Goal: Use online tool/utility

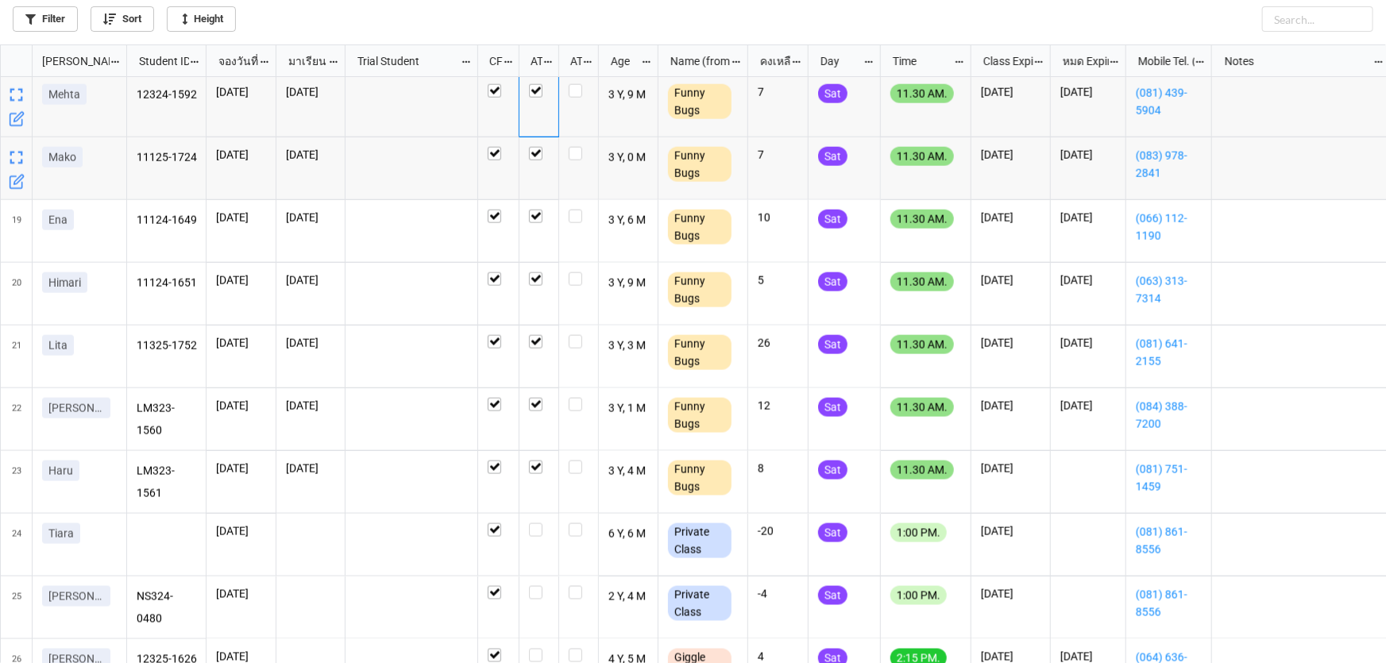
scroll to position [1010, 0]
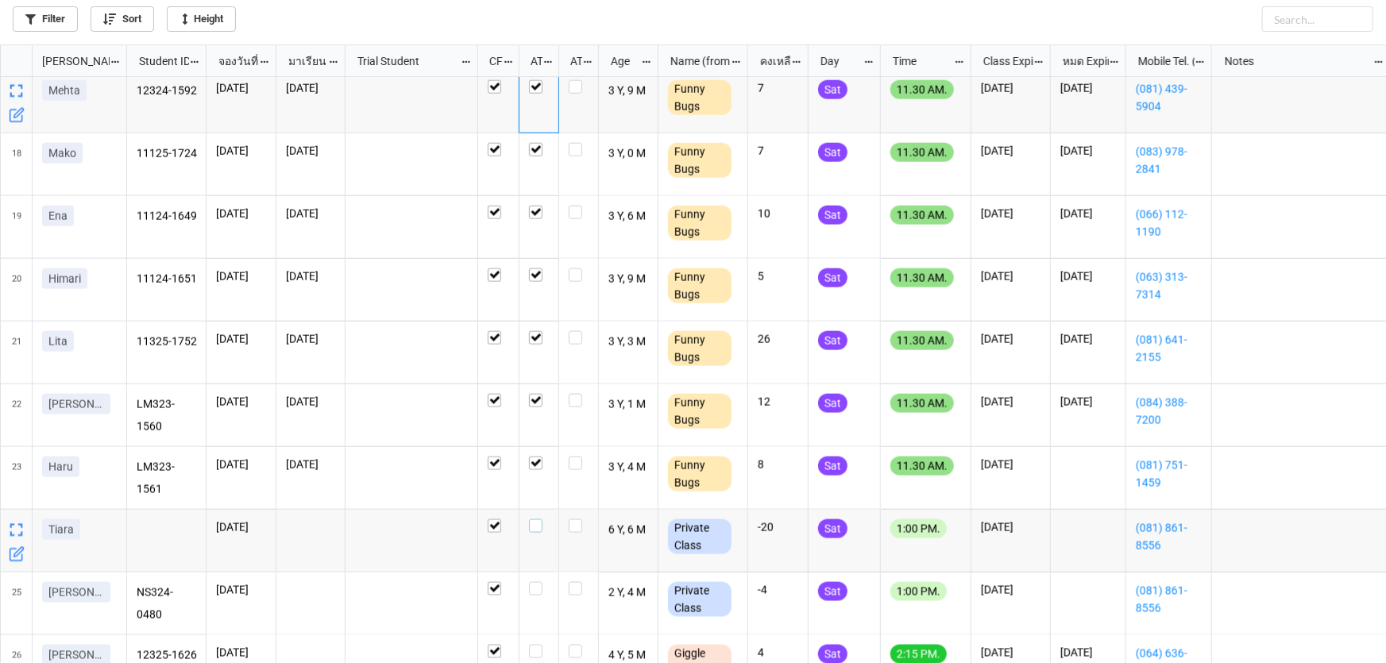
click at [538, 519] on label "grid" at bounding box center [539, 519] width 20 height 0
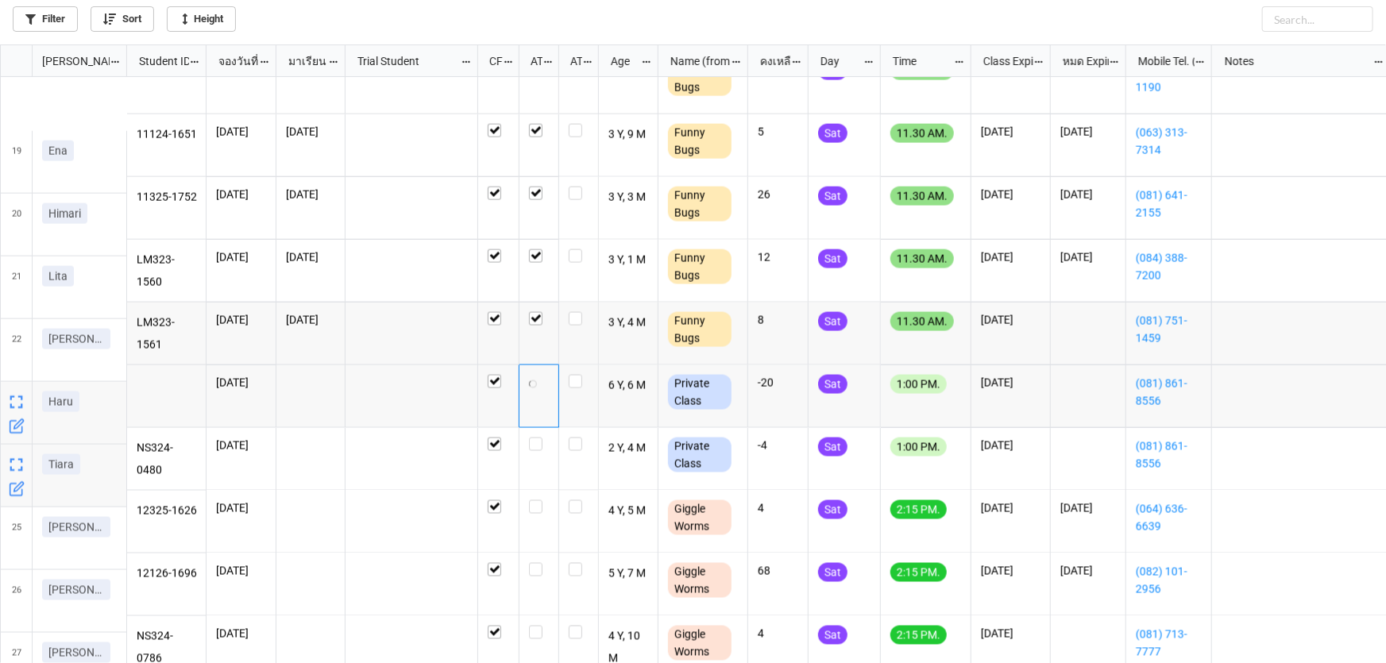
scroll to position [1155, 0]
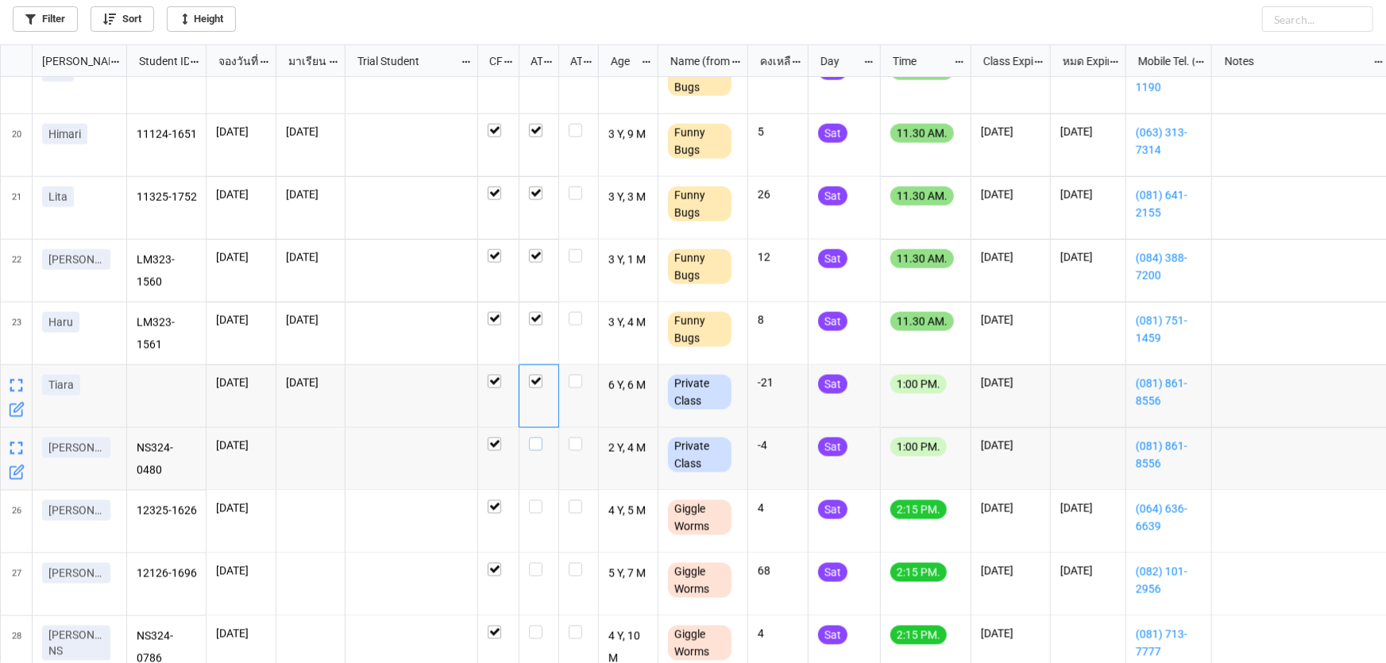
click at [532, 438] on label "grid" at bounding box center [539, 438] width 20 height 0
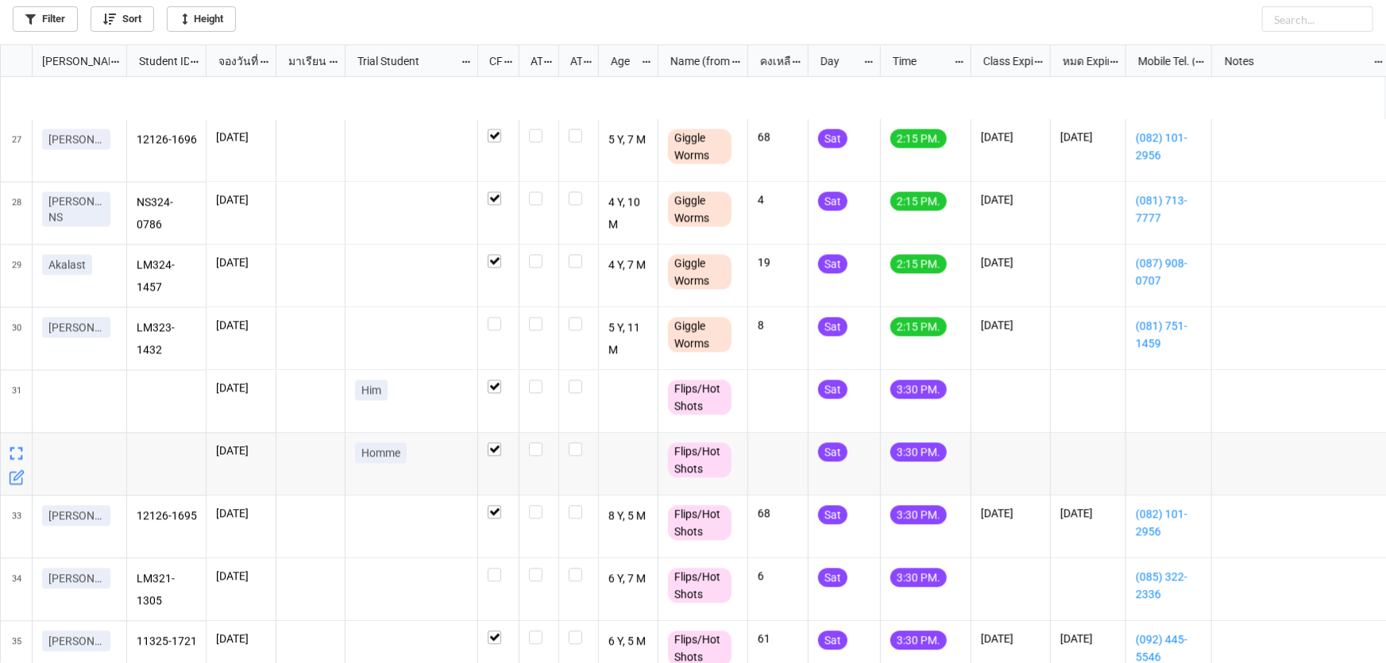
scroll to position [0, 0]
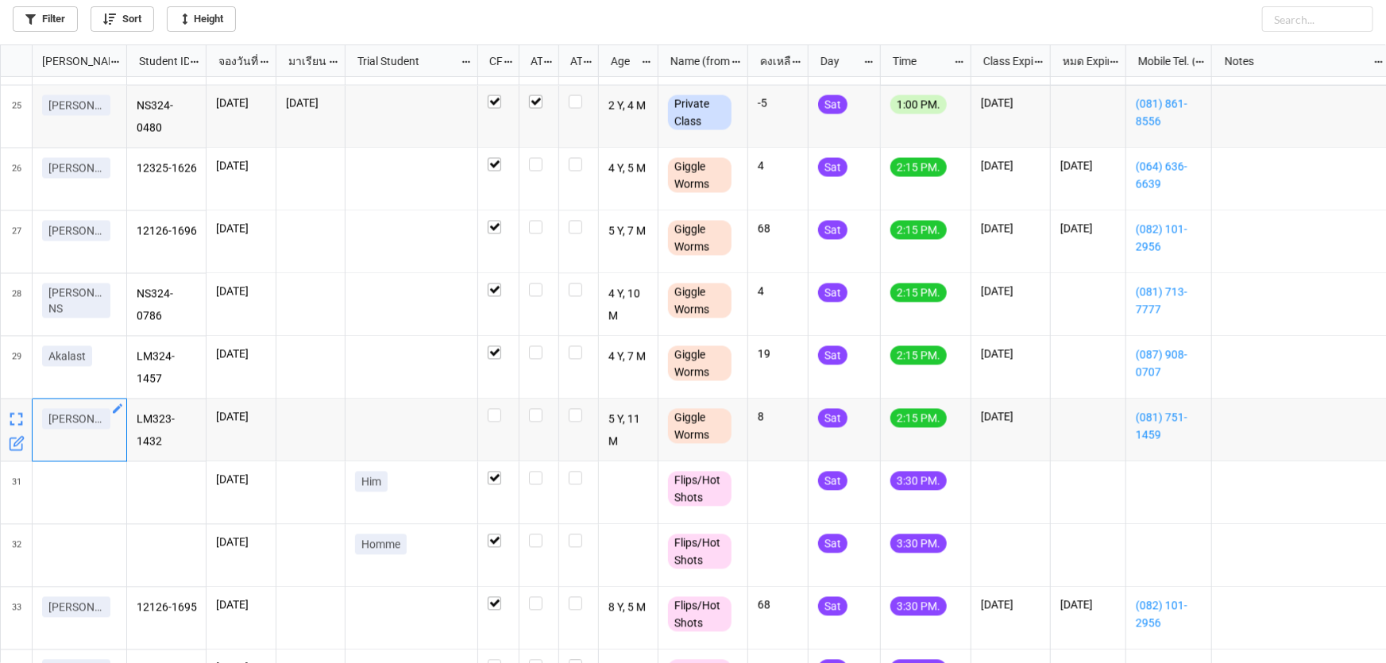
click at [117, 406] on icon "grid" at bounding box center [117, 409] width 13 height 13
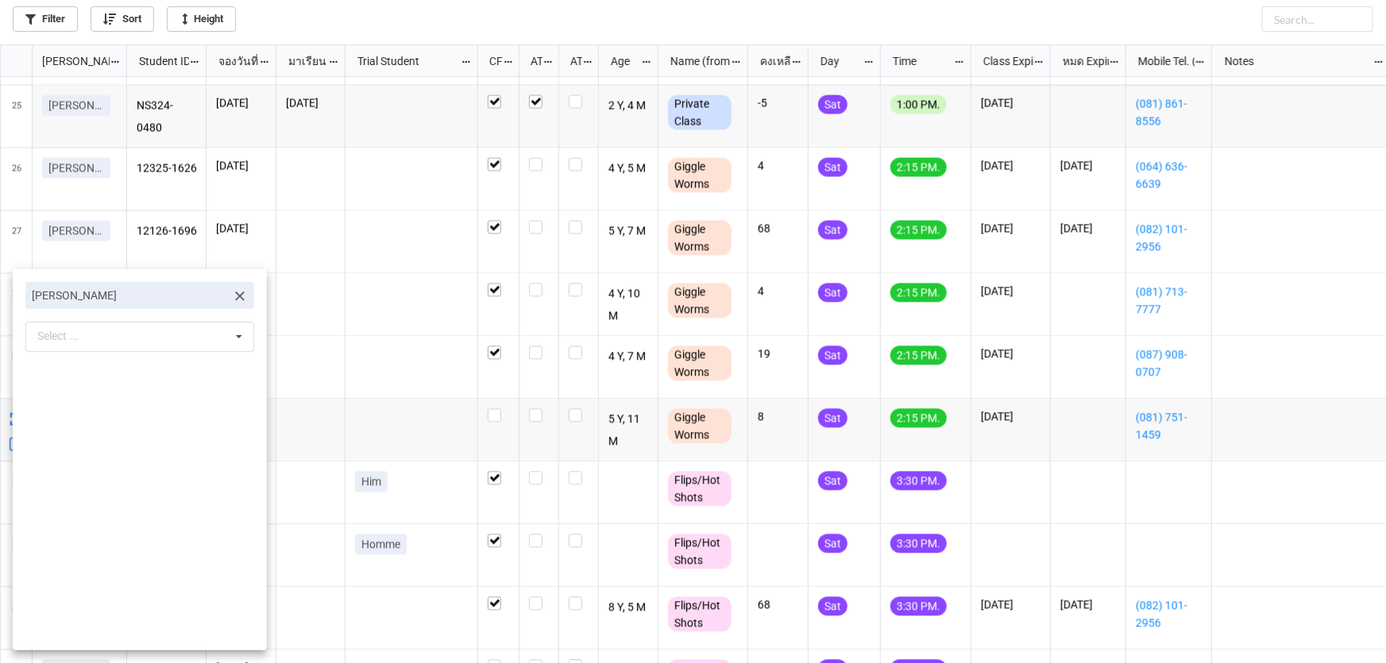
click at [235, 300] on icon at bounding box center [240, 296] width 10 height 10
click at [238, 294] on icon at bounding box center [239, 297] width 24 height 29
click at [163, 326] on div "Loading..." at bounding box center [139, 325] width 229 height 29
click at [148, 295] on div "Select ... A-ngoon A’Hong [PERSON_NAME] [PERSON_NAME] Em [PERSON_NAME] [PERSON_…" at bounding box center [139, 297] width 229 height 30
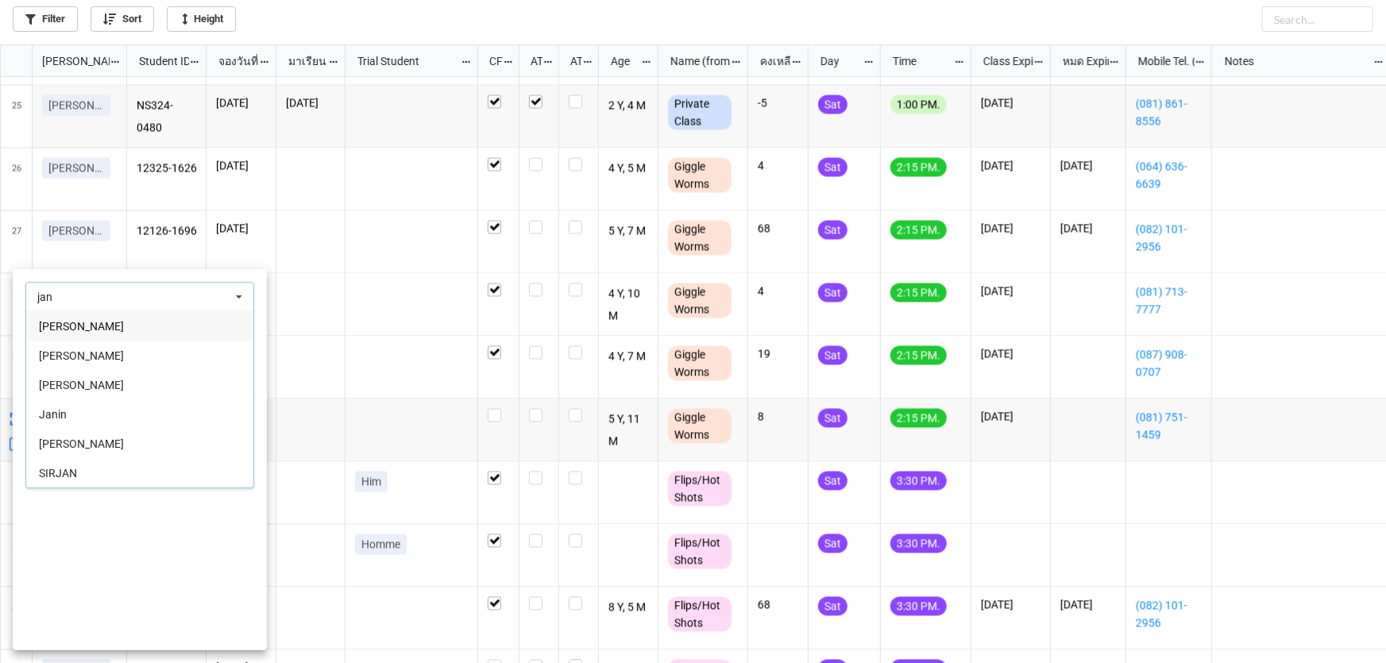
type input "jan"
click at [99, 324] on div "[PERSON_NAME]" at bounding box center [139, 325] width 227 height 29
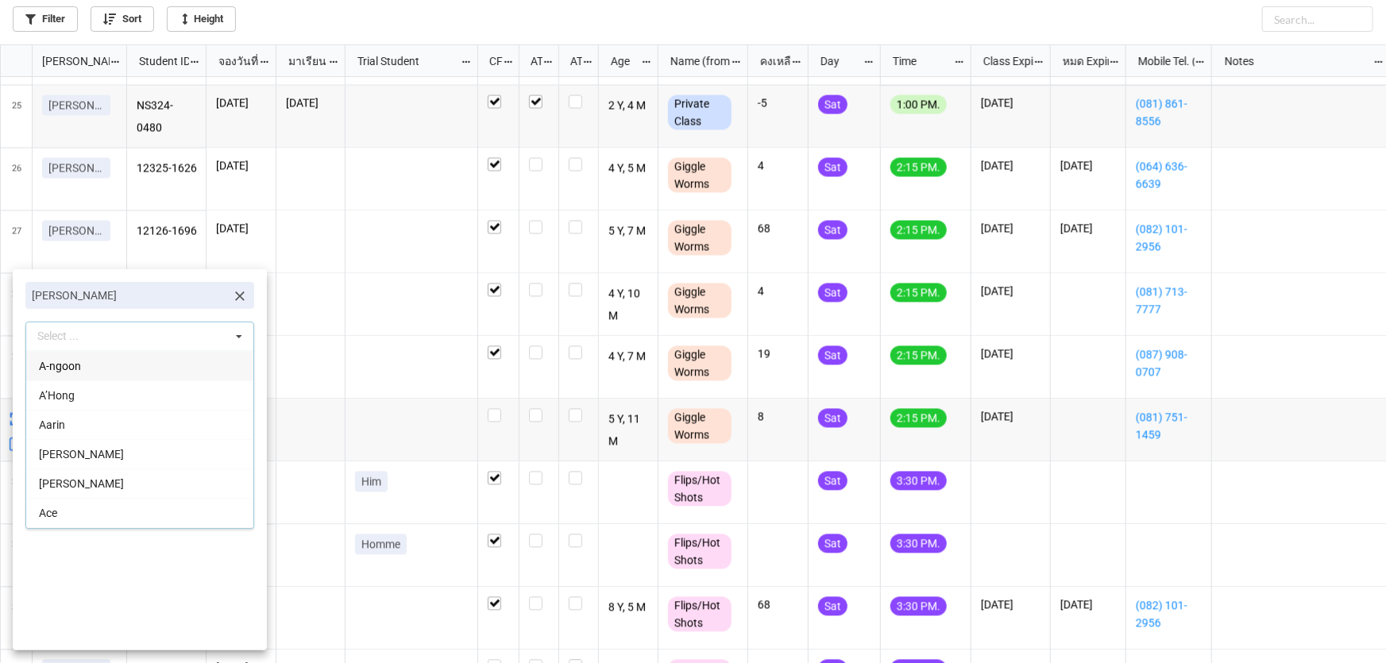
click at [464, 8] on div at bounding box center [693, 331] width 1386 height 663
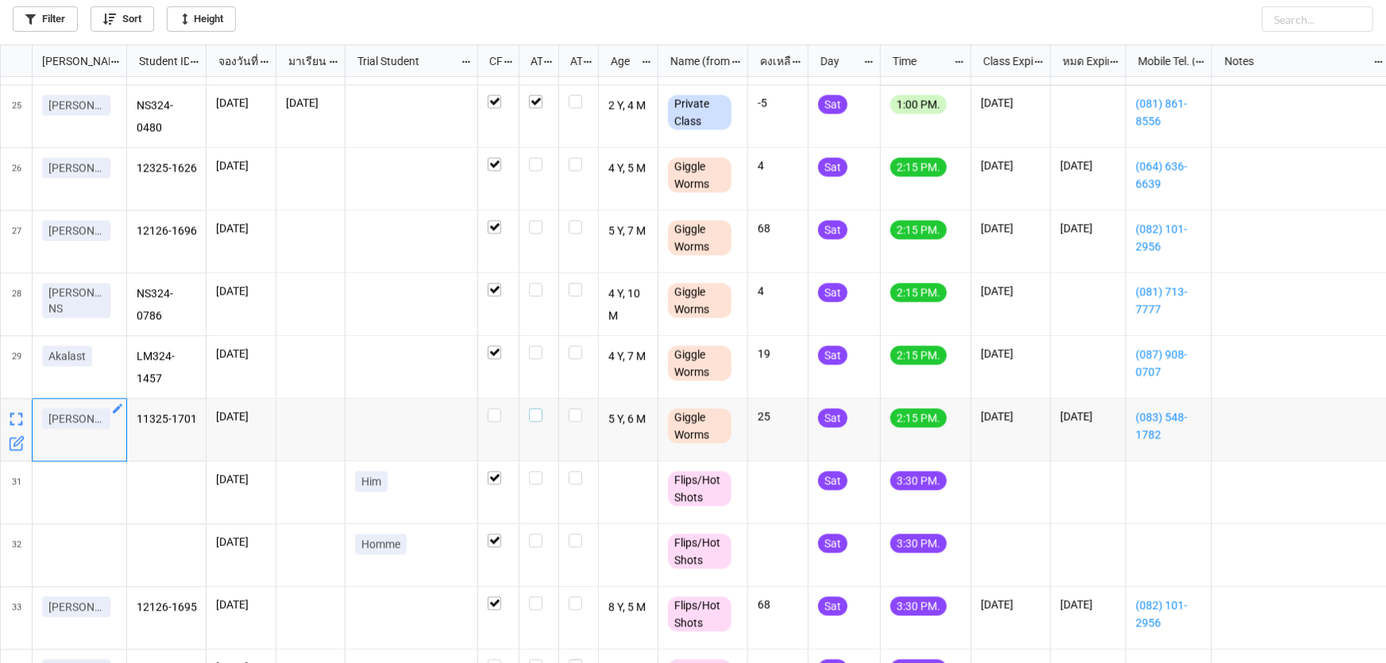
click at [537, 409] on label "grid" at bounding box center [539, 409] width 20 height 0
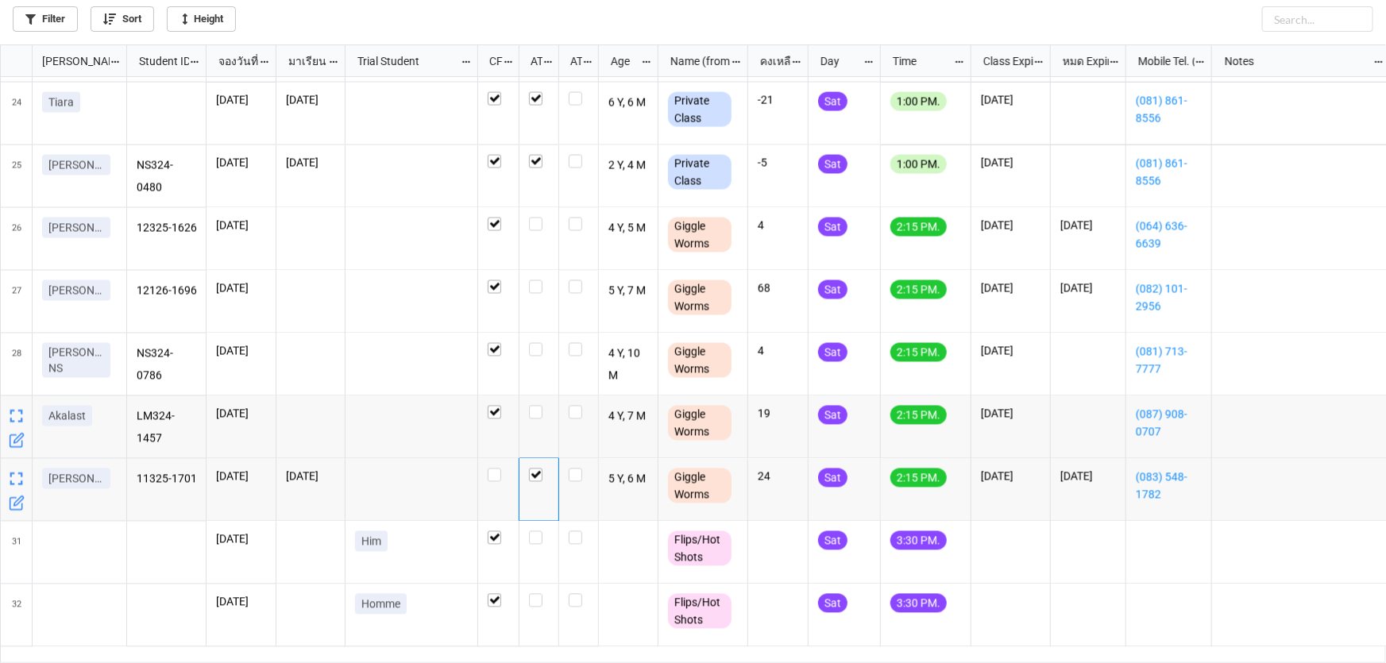
scroll to position [1352, 0]
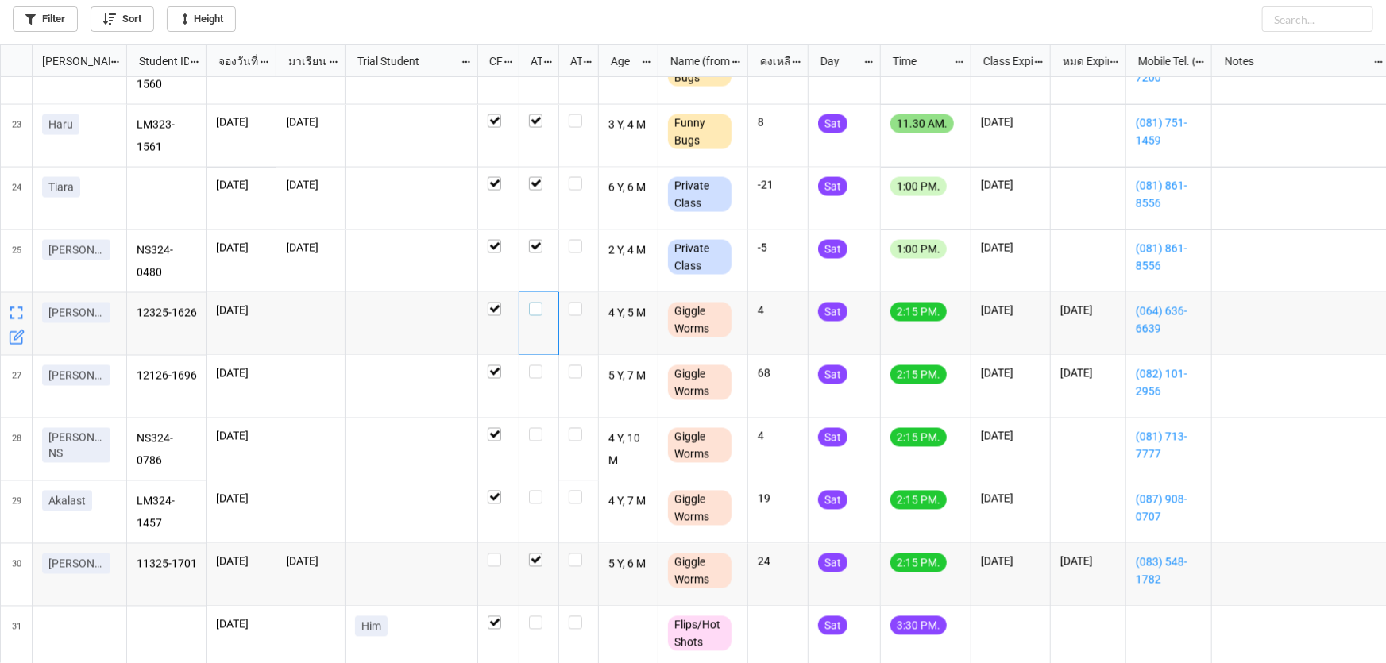
click at [532, 303] on label "grid" at bounding box center [539, 303] width 20 height 0
click at [539, 365] on label "grid" at bounding box center [539, 365] width 20 height 0
click at [533, 428] on label "grid" at bounding box center [539, 428] width 20 height 0
click at [541, 491] on label "grid" at bounding box center [539, 491] width 20 height 0
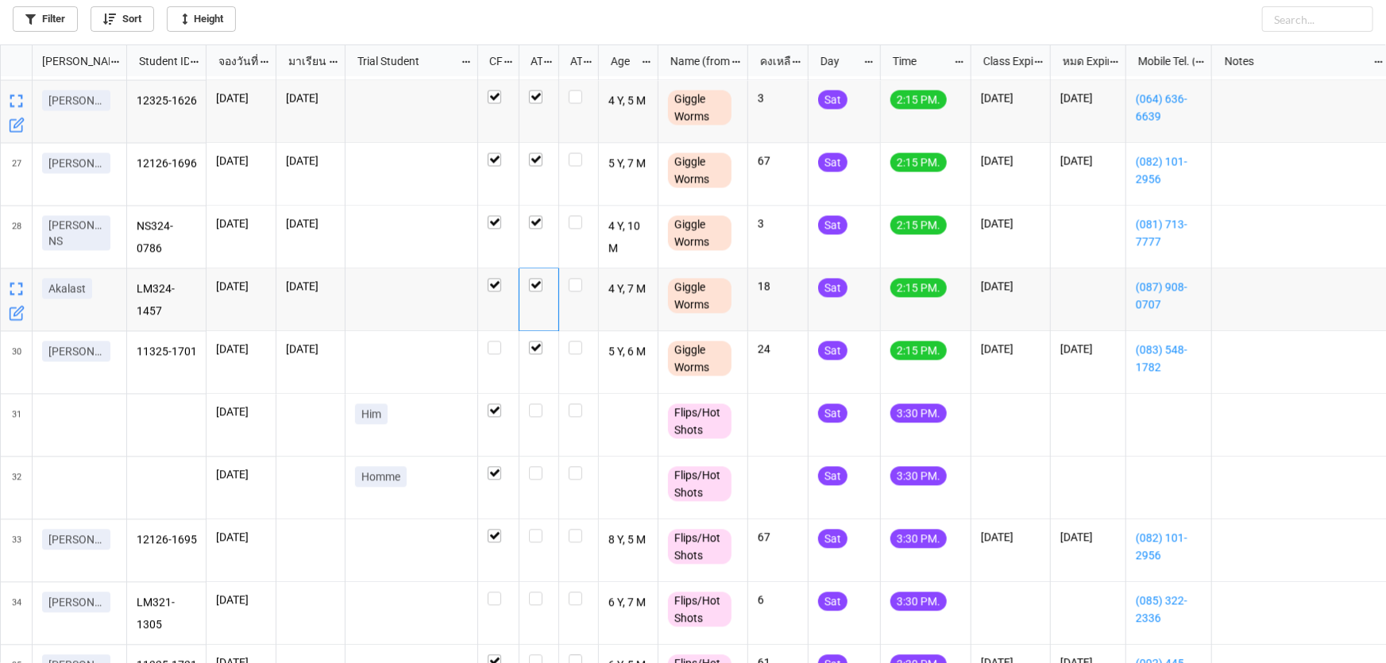
scroll to position [1569, 0]
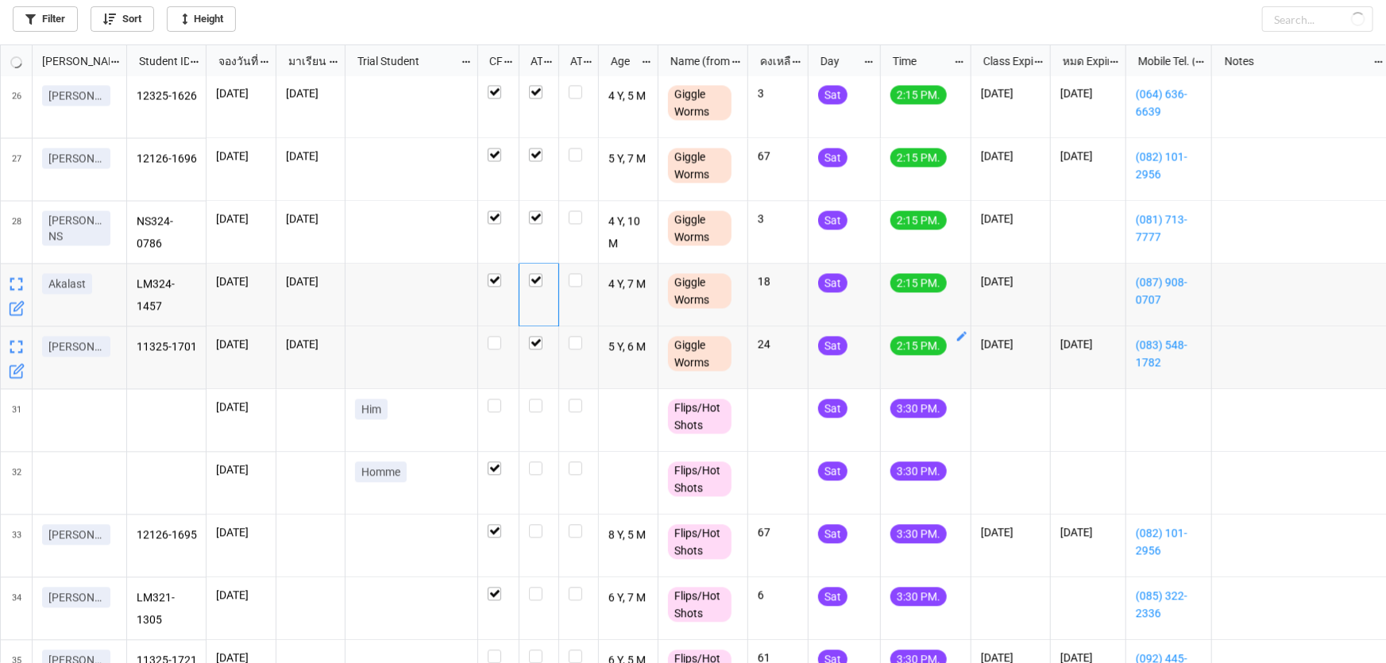
checkbox input "false"
checkbox input "true"
checkbox input "false"
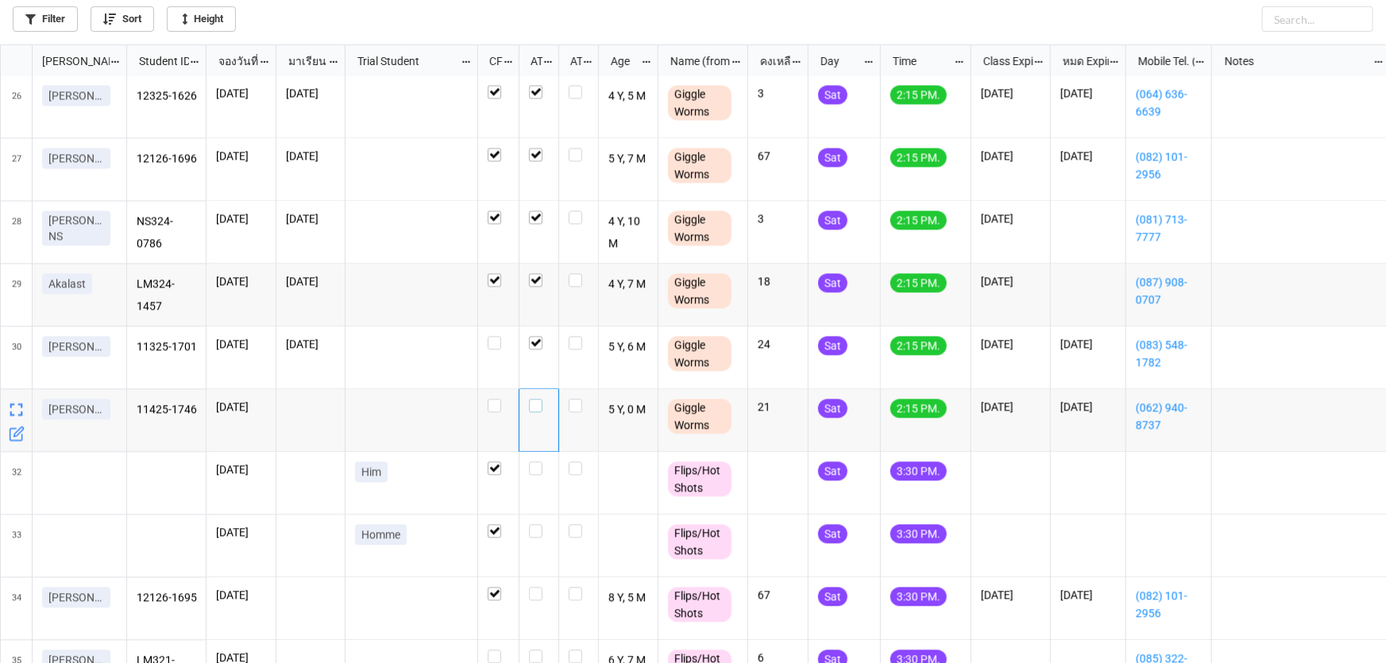
click at [538, 399] on label "grid" at bounding box center [539, 399] width 20 height 0
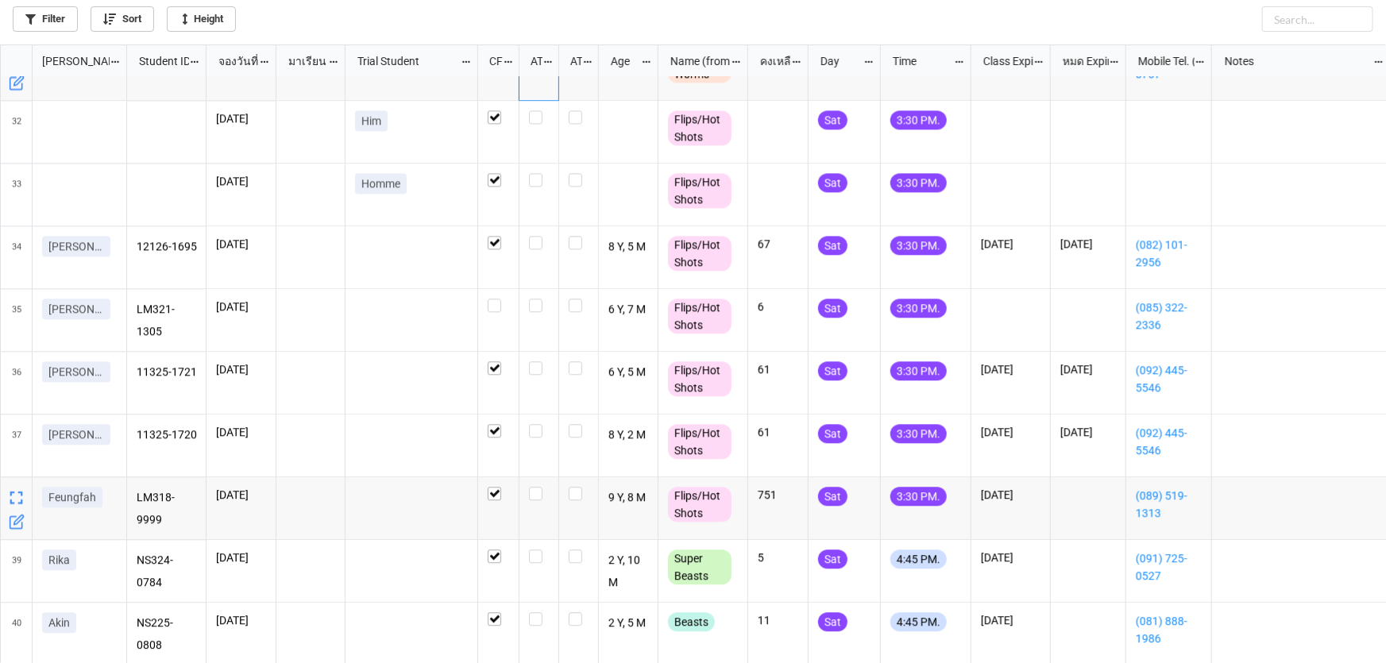
scroll to position [1787, 0]
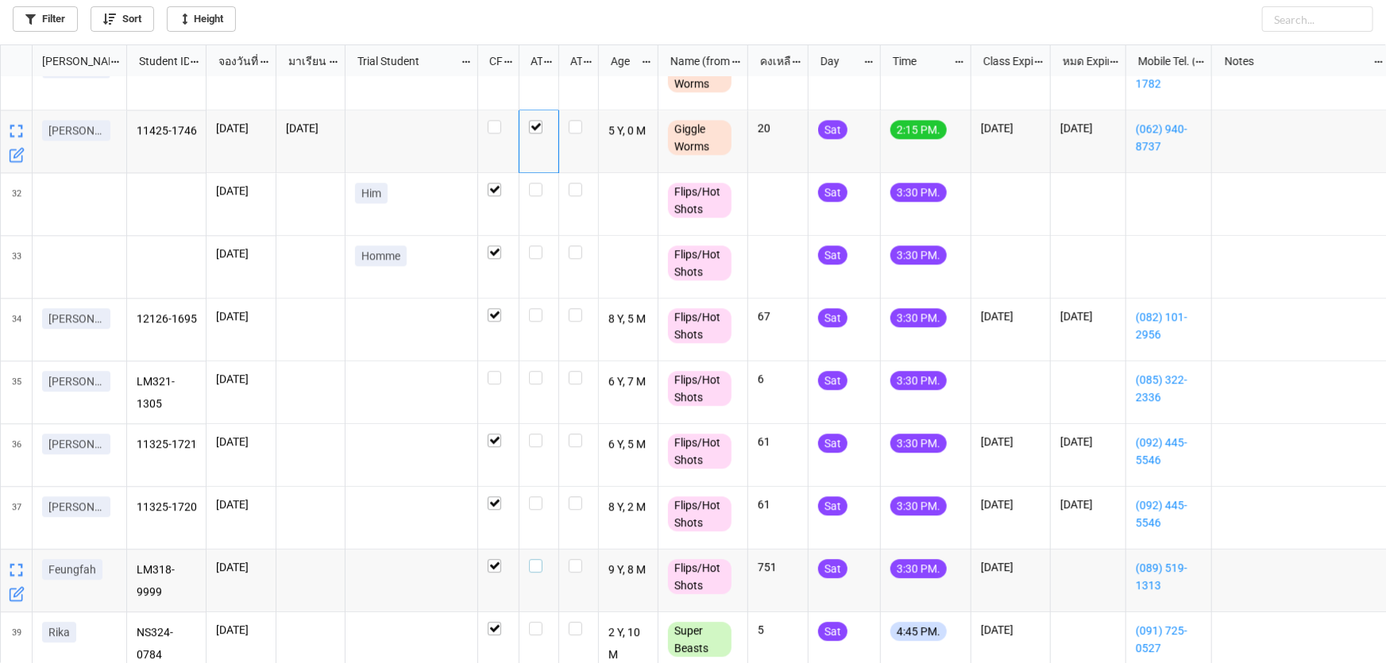
click at [536, 559] on label "grid" at bounding box center [539, 559] width 20 height 0
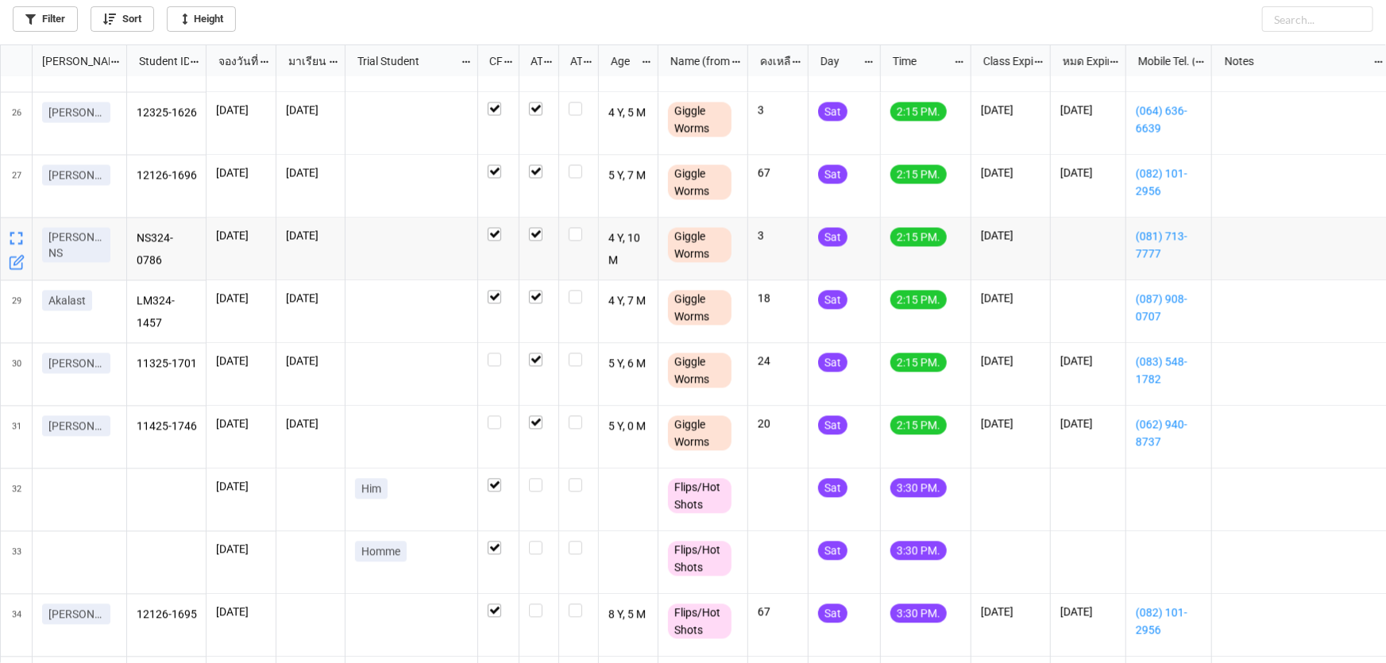
scroll to position [1560, 0]
